Goal: Task Accomplishment & Management: Use online tool/utility

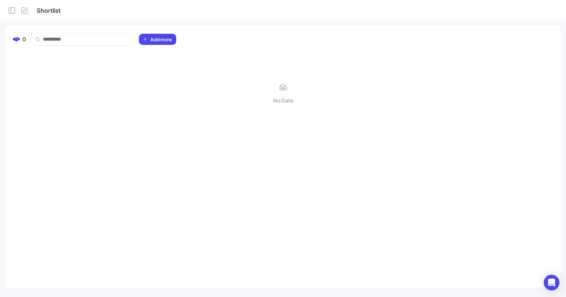
click at [17, 11] on div at bounding box center [18, 7] width 37 height 14
click at [11, 10] on icon "Open Side Panel" at bounding box center [12, 11] width 8 height 8
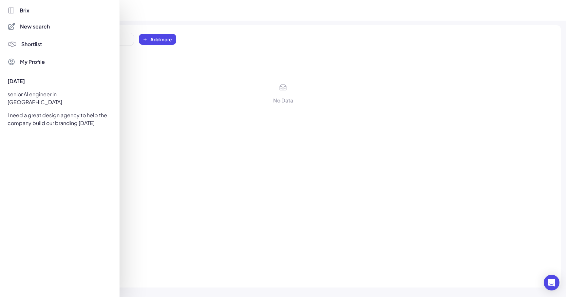
click at [29, 26] on span "New search" at bounding box center [35, 27] width 30 height 8
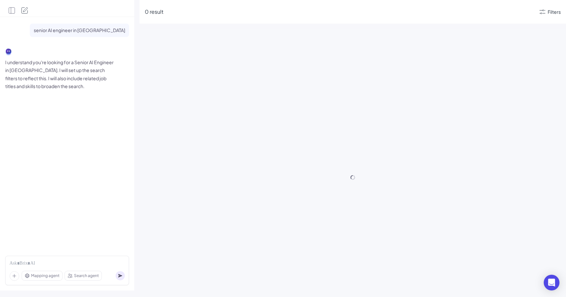
click at [24, 10] on icon "New Search" at bounding box center [25, 10] width 4 height 4
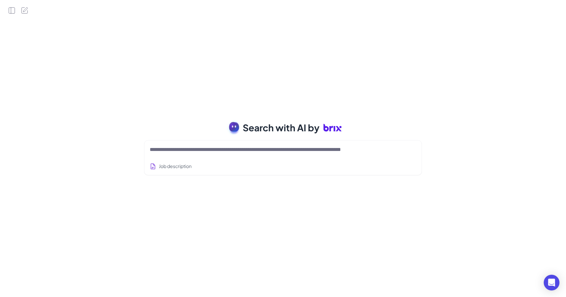
click at [169, 145] on div at bounding box center [283, 149] width 267 height 13
click at [176, 154] on div at bounding box center [283, 149] width 267 height 13
click at [176, 153] on textarea at bounding box center [275, 150] width 251 height 8
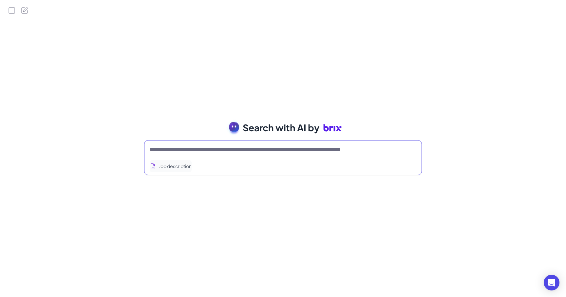
click at [173, 162] on button "Job description" at bounding box center [171, 166] width 42 height 12
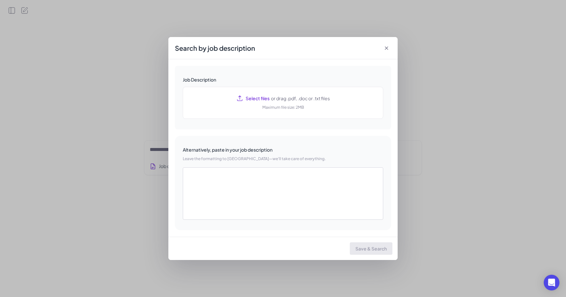
click at [388, 46] on icon at bounding box center [386, 48] width 7 height 7
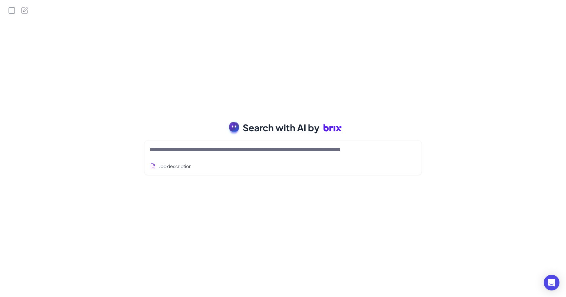
click at [11, 11] on icon "Open Side Panel" at bounding box center [11, 11] width 0 height 6
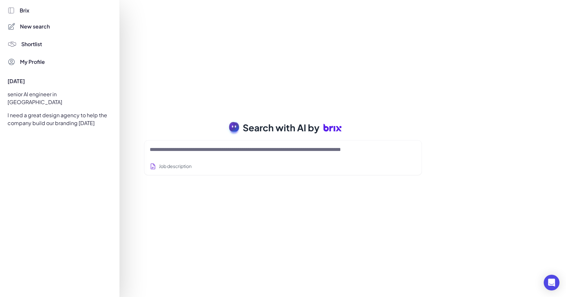
click at [48, 93] on div "senior AI engineer in [GEOGRAPHIC_DATA]" at bounding box center [58, 98] width 109 height 18
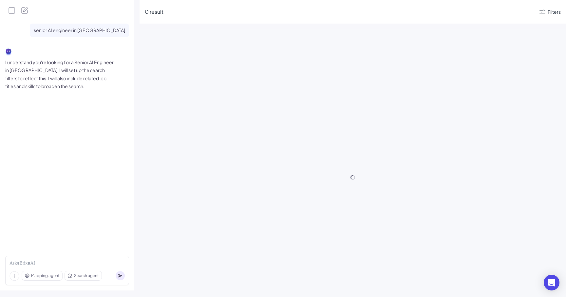
click at [41, 279] on div "Mapping agent" at bounding box center [42, 275] width 40 height 9
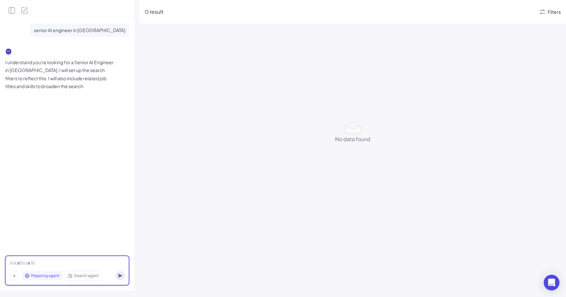
click at [48, 263] on div at bounding box center [67, 263] width 115 height 7
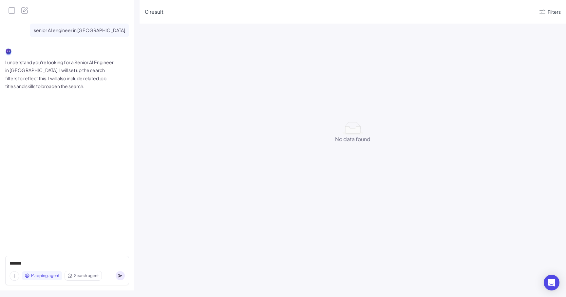
click at [122, 277] on circle at bounding box center [120, 275] width 9 height 9
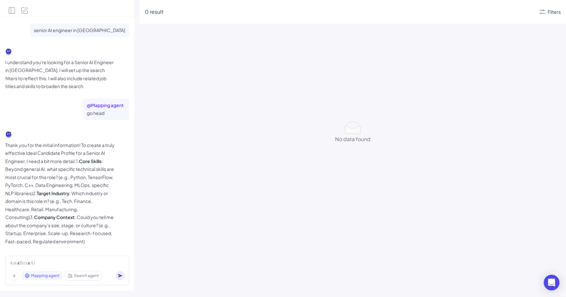
scroll to position [7, 0]
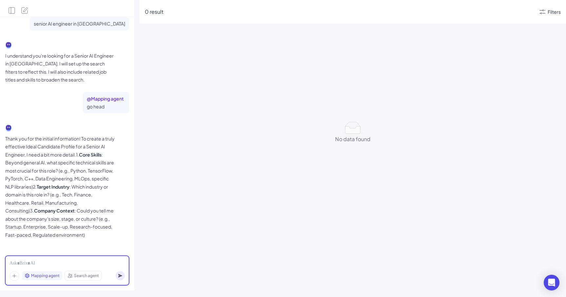
click at [49, 263] on div at bounding box center [67, 263] width 115 height 7
click at [58, 265] on div at bounding box center [67, 263] width 115 height 7
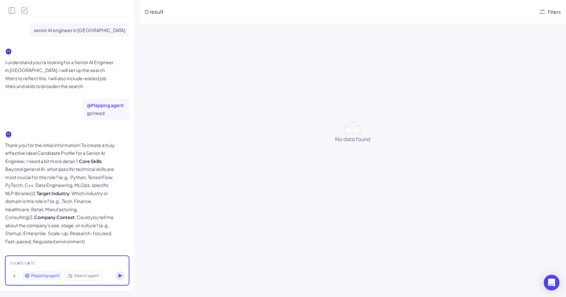
click at [86, 261] on div at bounding box center [67, 263] width 115 height 7
